Goal: Task Accomplishment & Management: Use online tool/utility

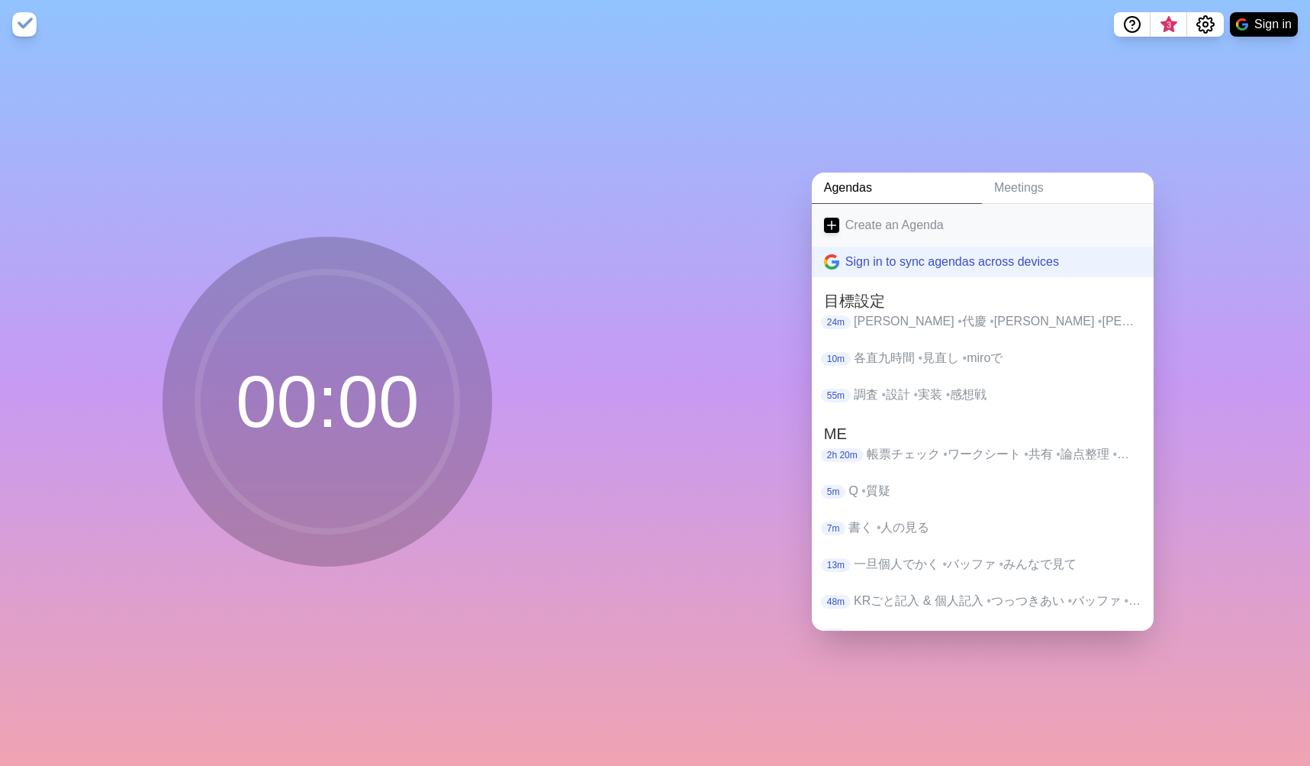
click at [862, 215] on link "Create an Agenda" at bounding box center [983, 225] width 342 height 43
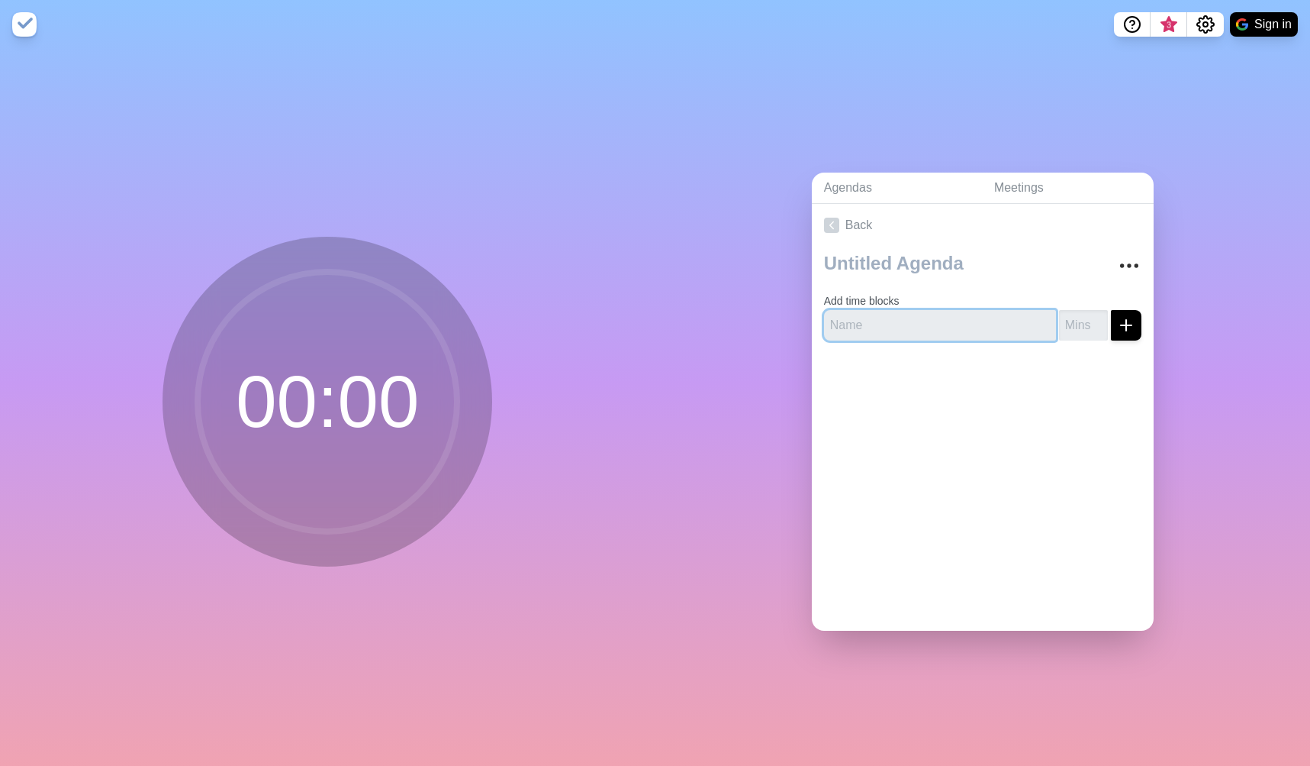
click at [868, 323] on input "text" at bounding box center [940, 325] width 232 height 31
type input "[PERSON_NAME]"
click at [1117, 316] on icon "submit" at bounding box center [1126, 325] width 18 height 18
type input "3"
type input "2"
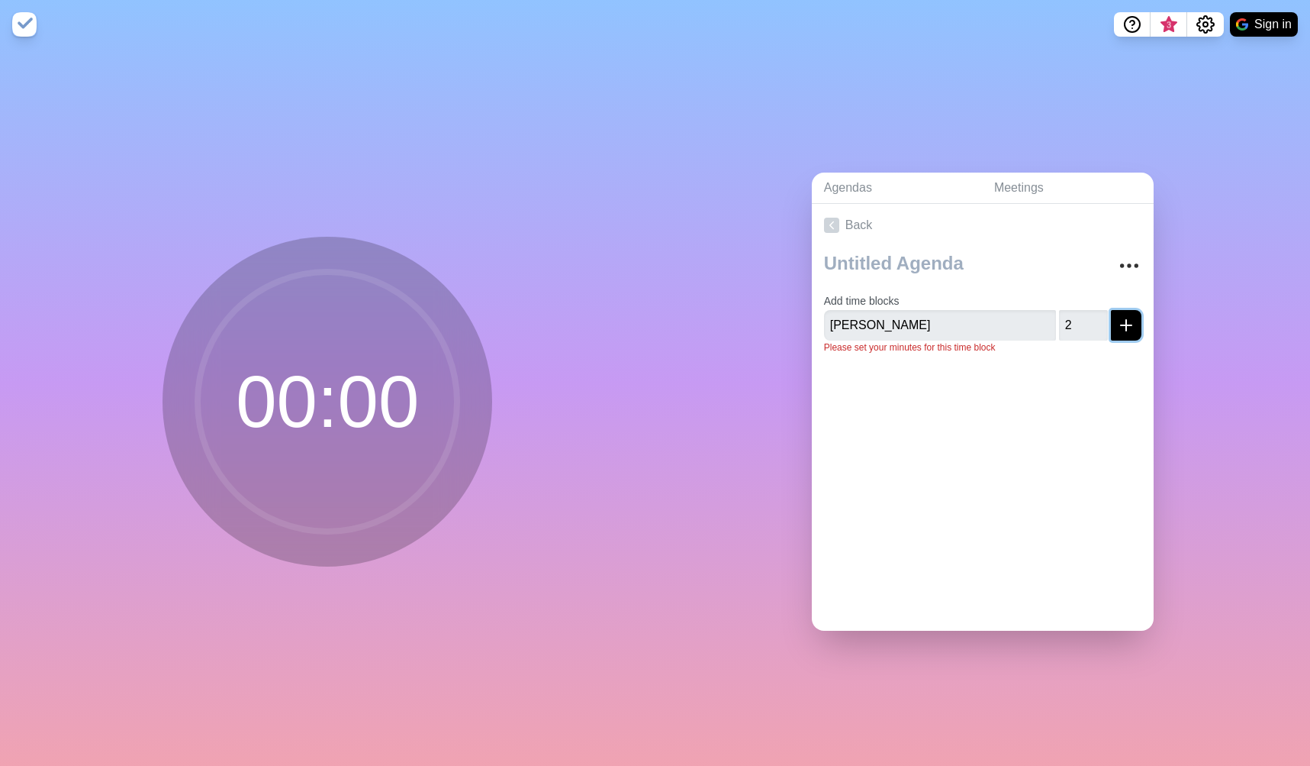
click at [1117, 323] on icon "submit" at bounding box center [1126, 325] width 18 height 18
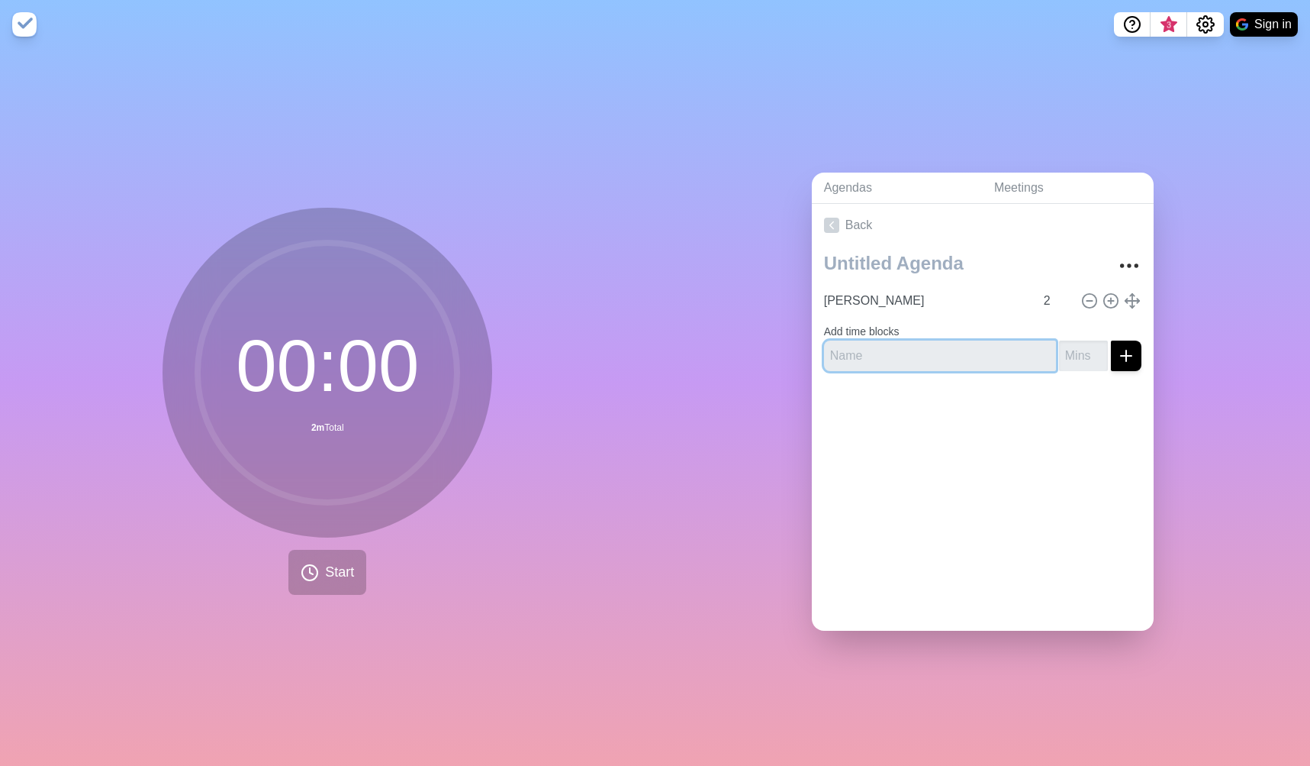
click at [856, 355] on input "text" at bounding box center [940, 355] width 232 height 31
type input "y"
type input "[PERSON_NAME]"
type input "2"
click at [1111, 340] on button "submit" at bounding box center [1126, 355] width 31 height 31
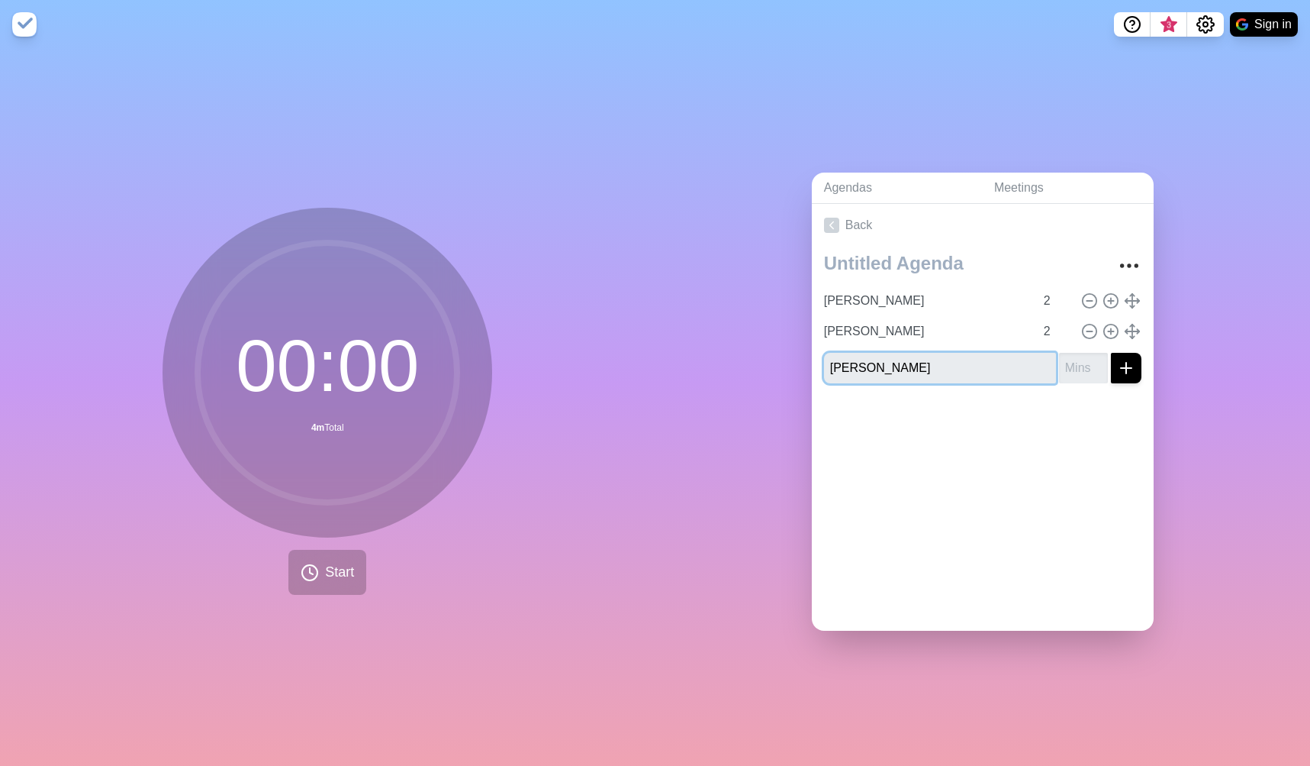
type input "[PERSON_NAME]"
type input "2"
click at [1111, 353] on button "submit" at bounding box center [1126, 368] width 31 height 31
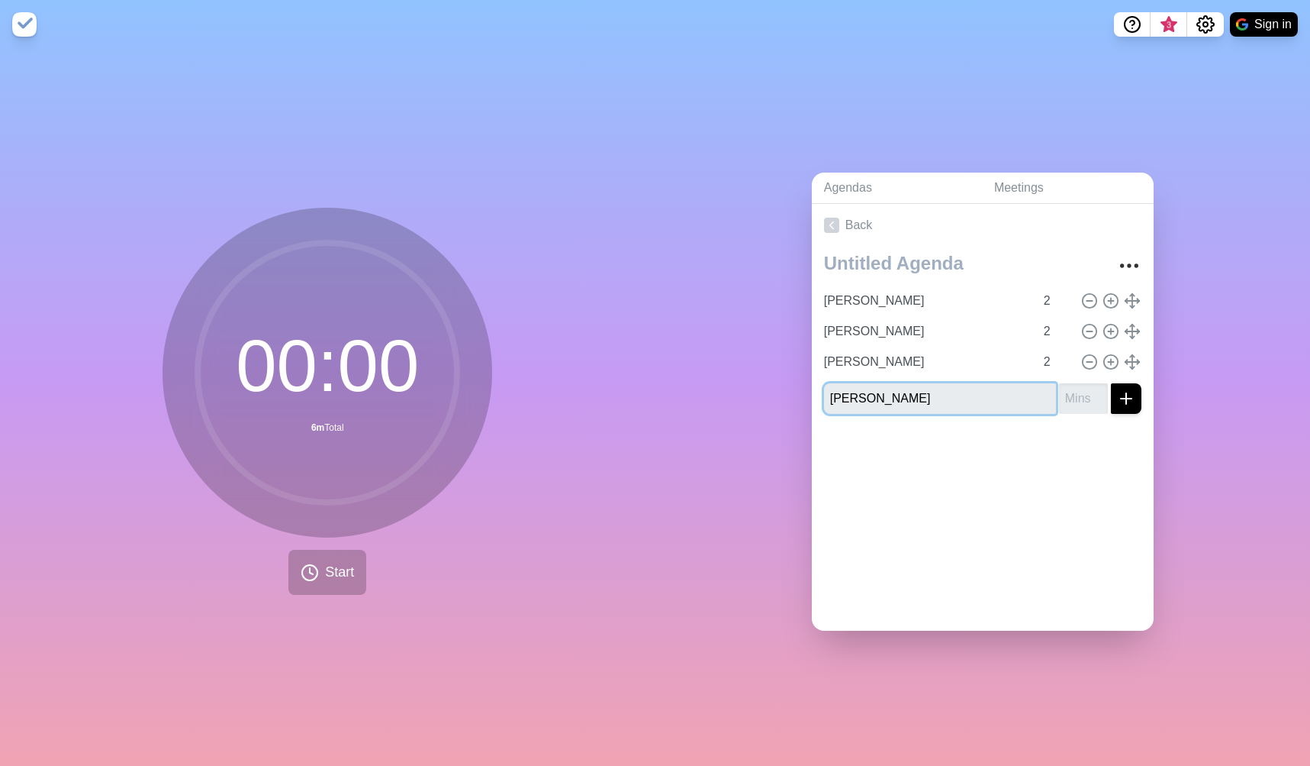
type input "[PERSON_NAME]"
type input "2"
click at [1111, 383] on button "submit" at bounding box center [1126, 398] width 31 height 31
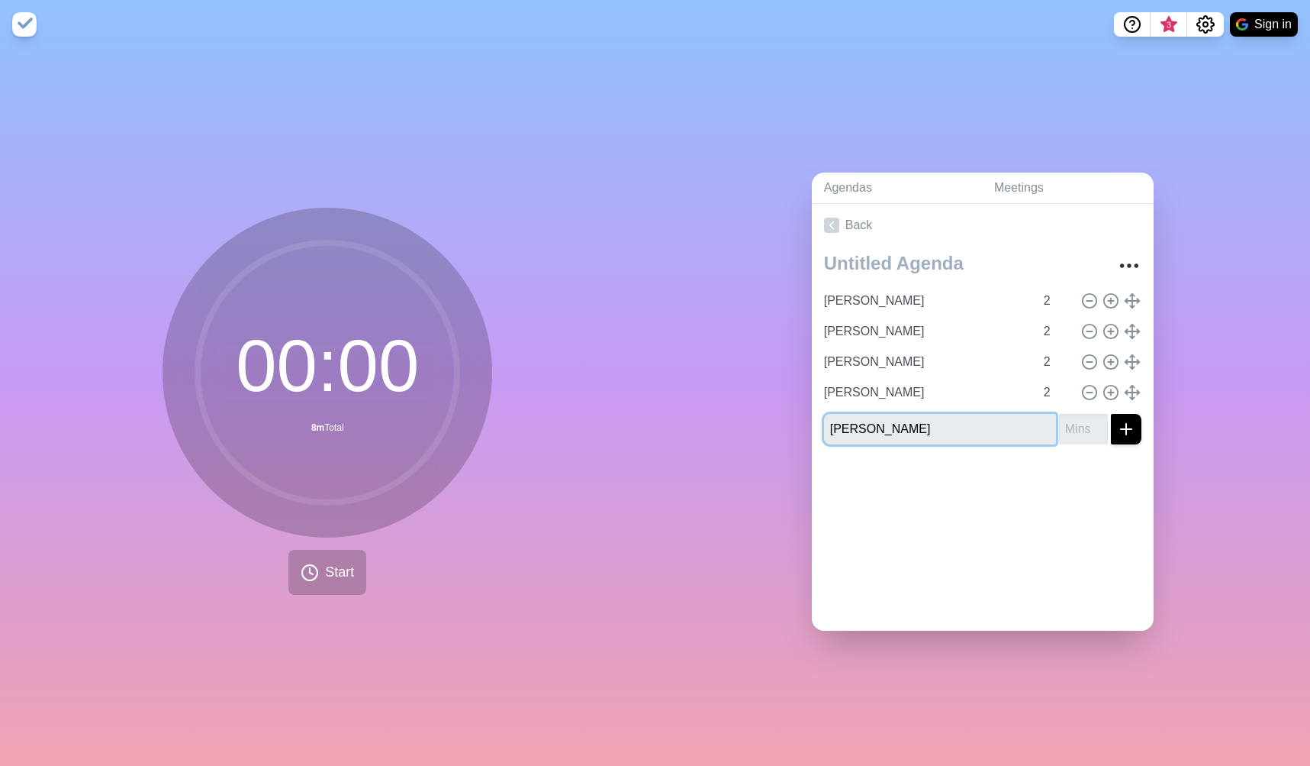
type input "[PERSON_NAME]"
type input "2"
click at [1111, 414] on button "submit" at bounding box center [1126, 429] width 31 height 31
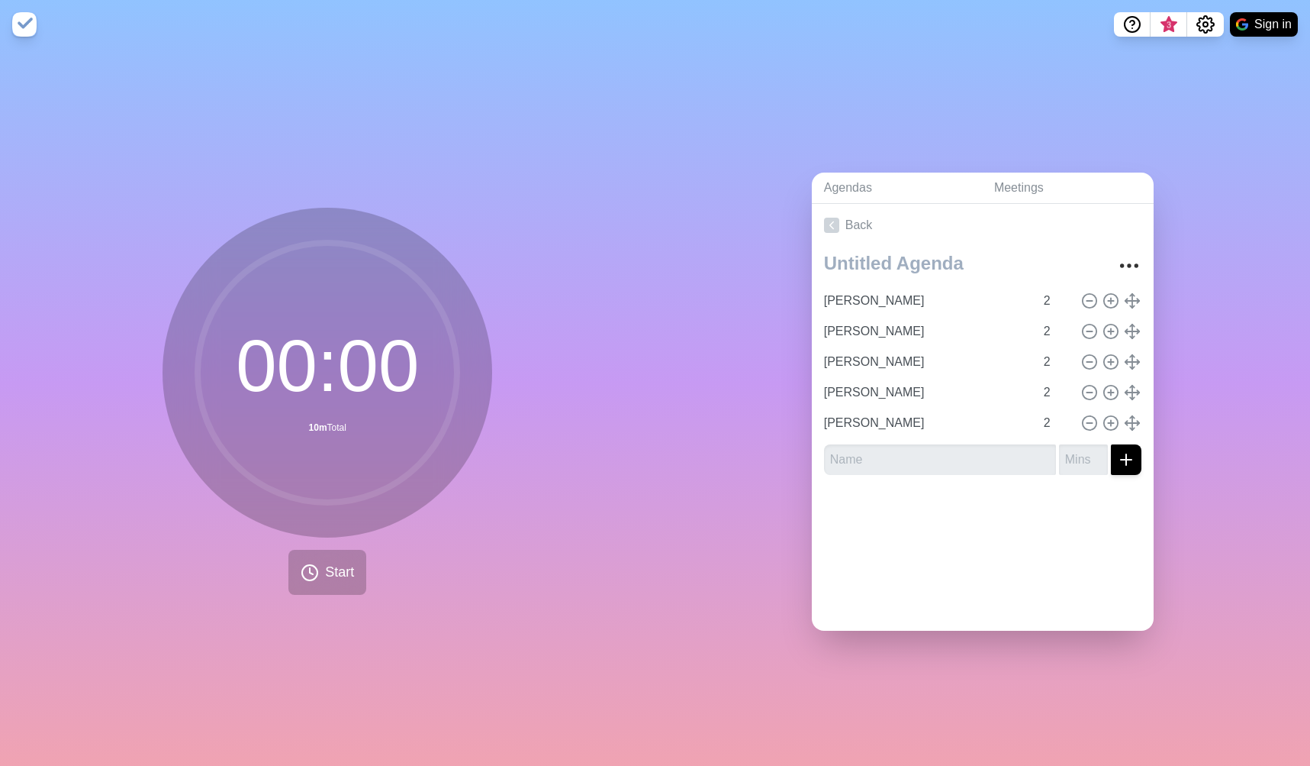
click at [751, 376] on div "Agendas Meetings Back [PERSON_NAME] 2 [PERSON_NAME] 2 [PERSON_NAME] 2 [PERSON_N…" at bounding box center [984, 407] width 656 height 717
click at [314, 566] on button "Start" at bounding box center [328, 572] width 78 height 45
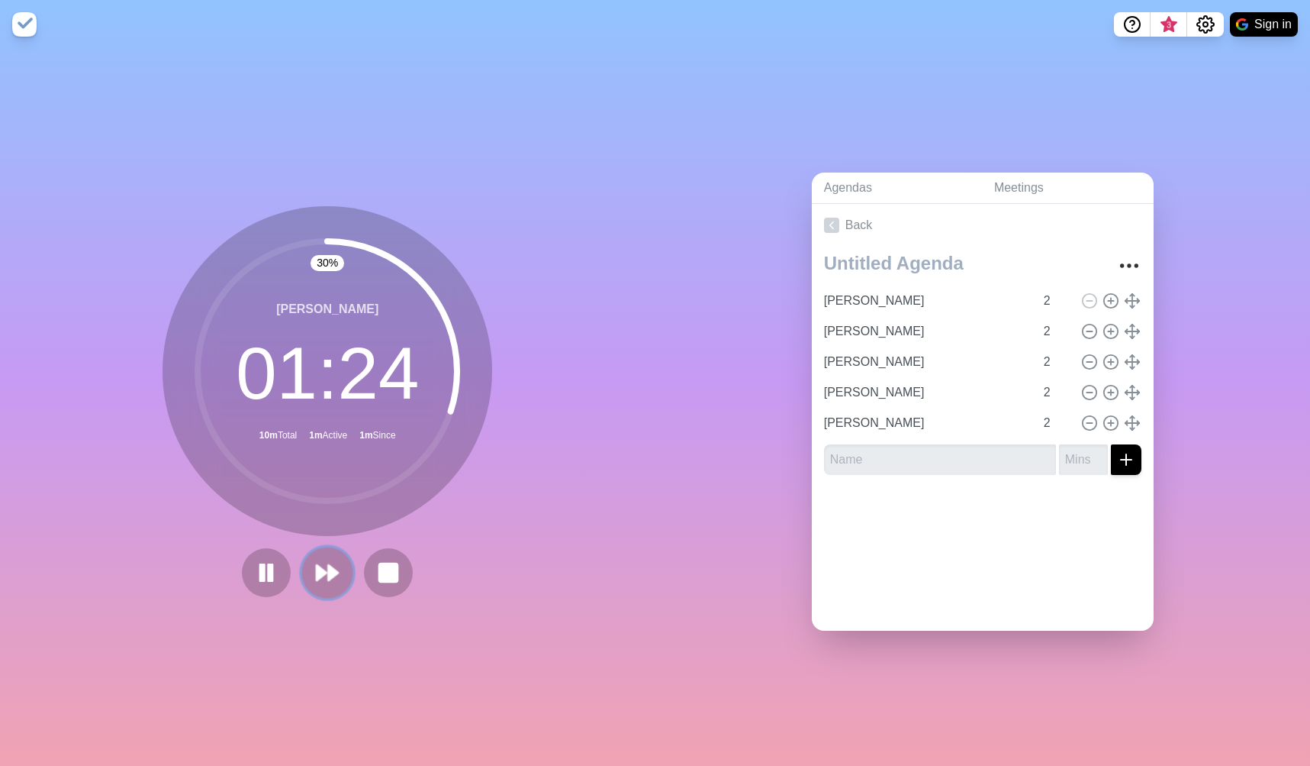
click at [317, 572] on polygon at bounding box center [322, 572] width 10 height 15
